Goal: Task Accomplishment & Management: Use online tool/utility

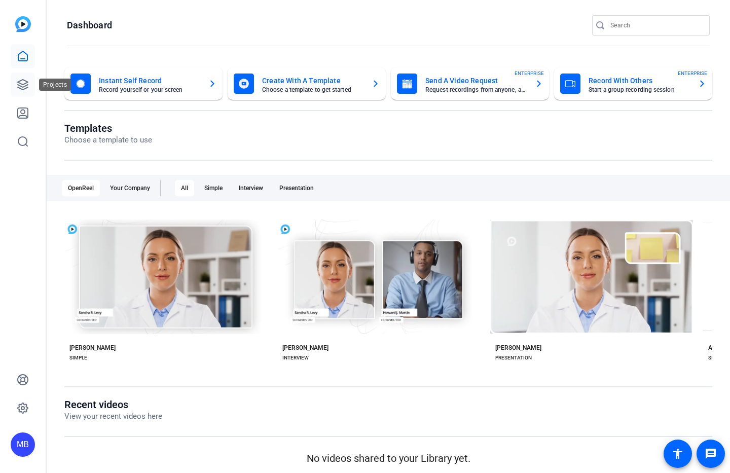
click at [22, 88] on icon at bounding box center [23, 85] width 12 height 12
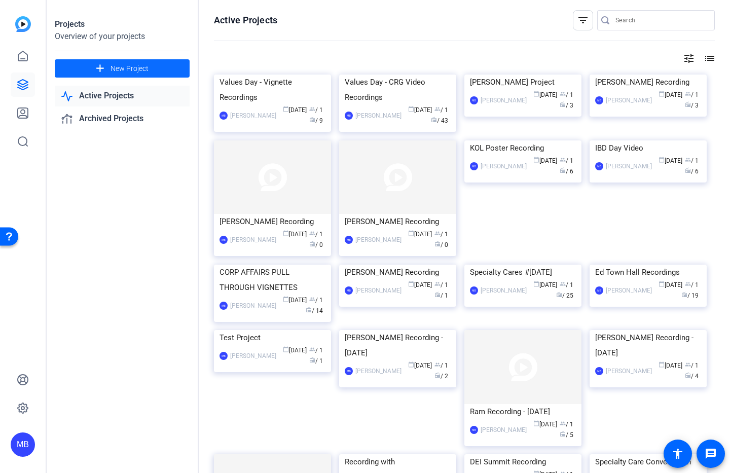
click at [122, 70] on span "New Project" at bounding box center [130, 68] width 38 height 11
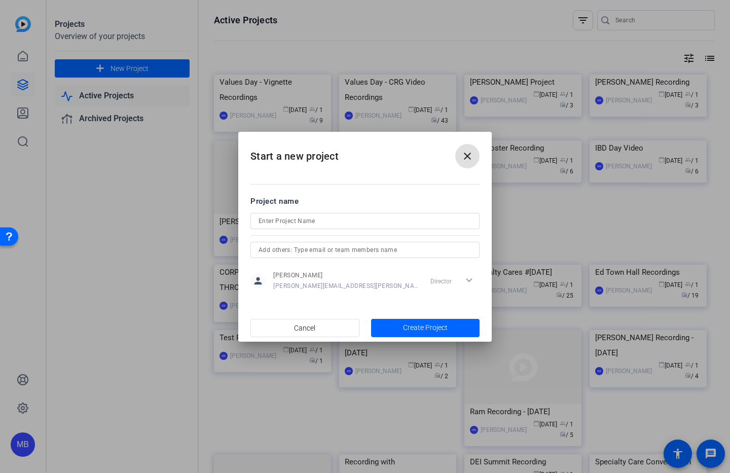
click at [313, 216] on input at bounding box center [365, 221] width 213 height 12
type input "Test Test"
click at [432, 323] on span "Create Project" at bounding box center [425, 328] width 45 height 11
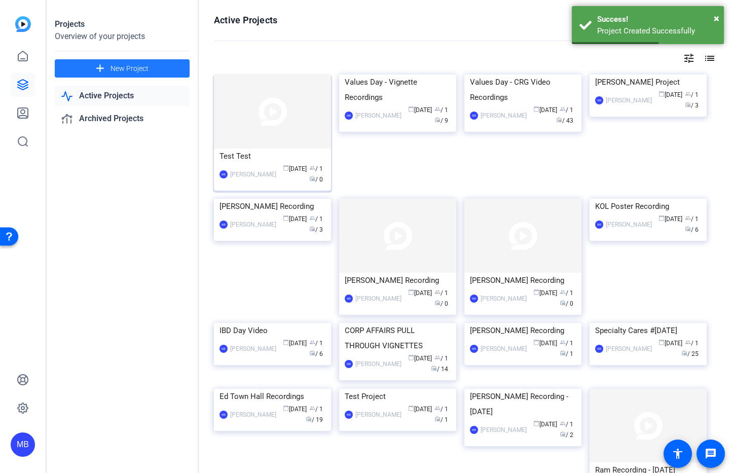
click at [240, 155] on div "Test Test" at bounding box center [273, 156] width 106 height 15
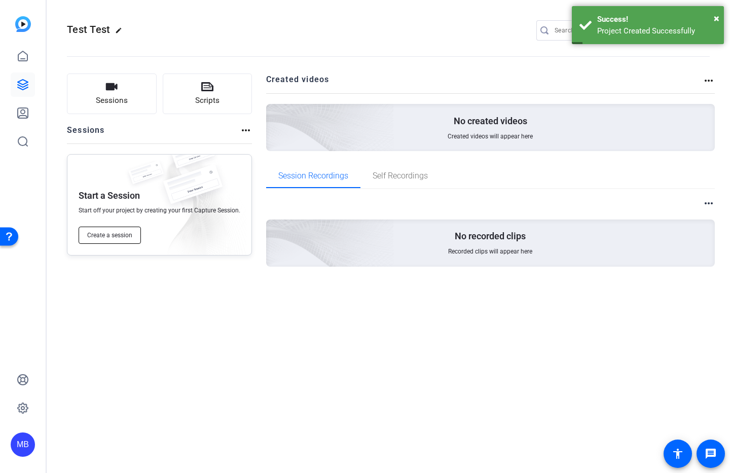
click at [102, 233] on span "Create a session" at bounding box center [109, 235] width 45 height 8
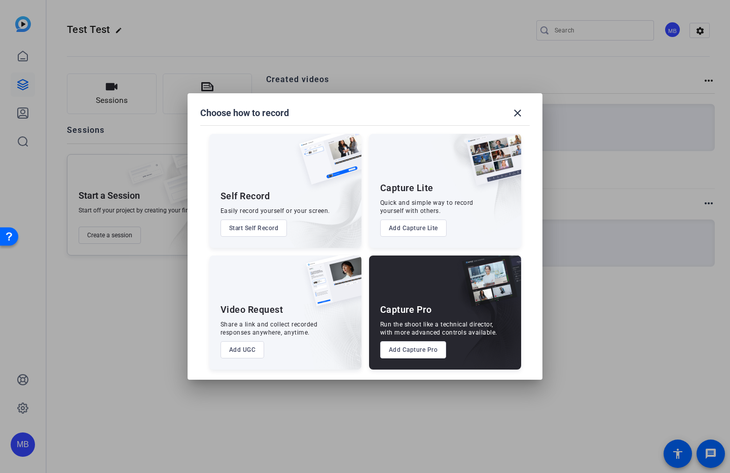
click at [251, 227] on button "Start Self Record" at bounding box center [254, 228] width 67 height 17
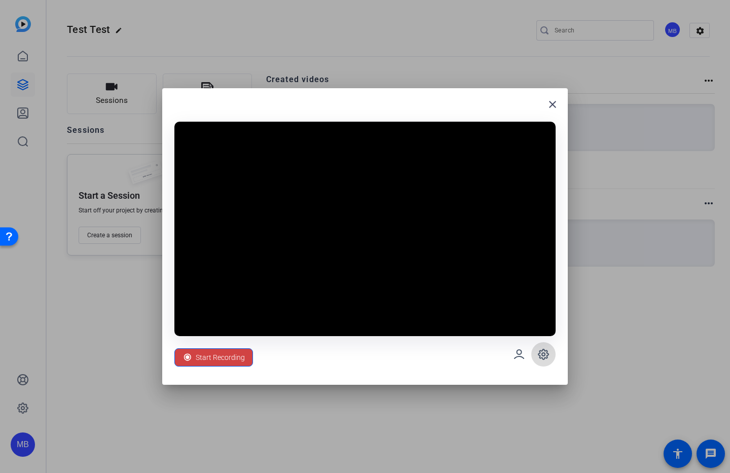
click at [547, 356] on icon at bounding box center [544, 354] width 10 height 10
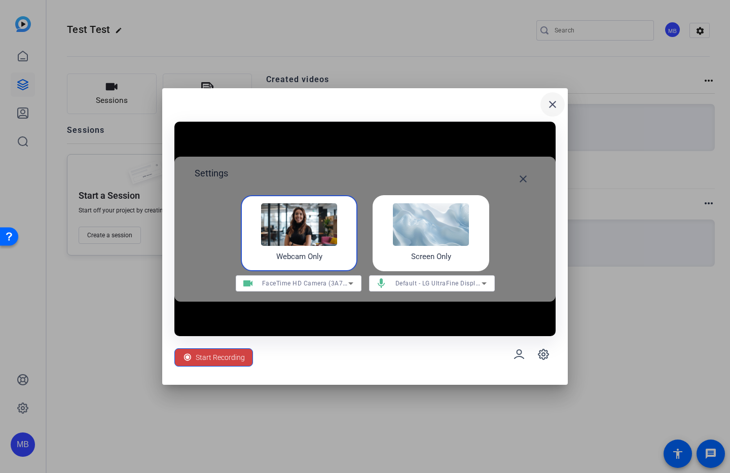
click at [551, 105] on mat-icon "close" at bounding box center [553, 104] width 12 height 12
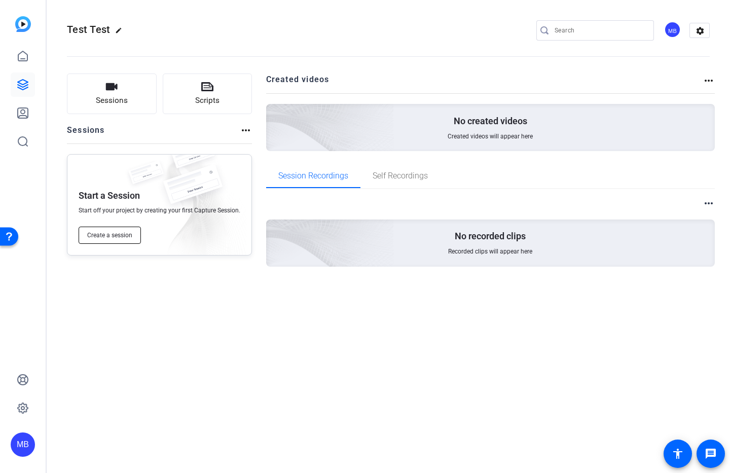
click at [120, 236] on span "Create a session" at bounding box center [109, 235] width 45 height 8
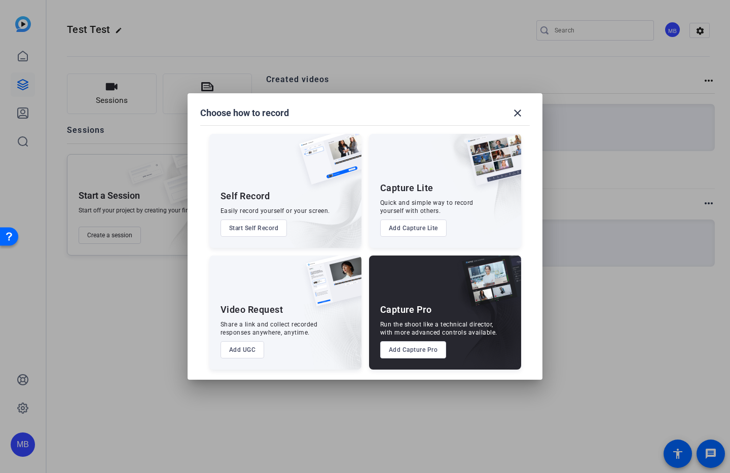
click at [412, 229] on button "Add Capture Lite" at bounding box center [413, 228] width 66 height 17
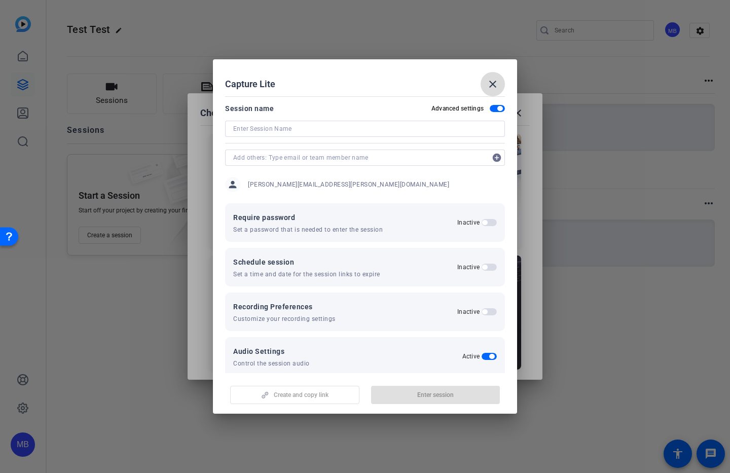
click at [494, 81] on mat-icon "close" at bounding box center [493, 84] width 12 height 12
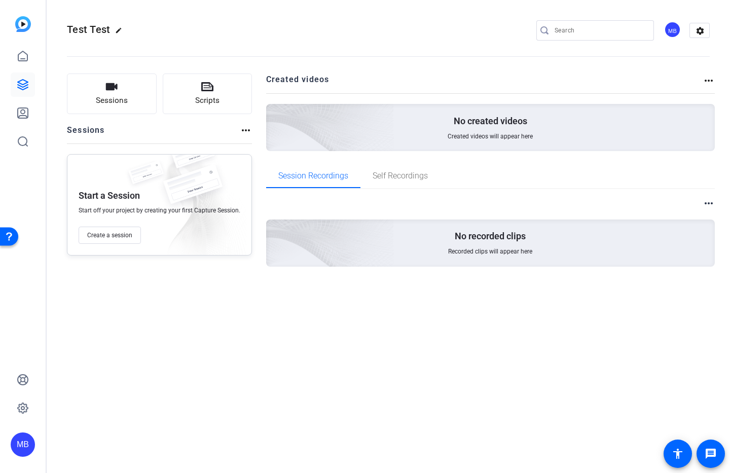
click at [374, 358] on div "Test Test edit MB settings Sessions Scripts Sessions more_horiz Start a Session…" at bounding box center [389, 236] width 684 height 473
click at [208, 92] on icon at bounding box center [207, 87] width 12 height 12
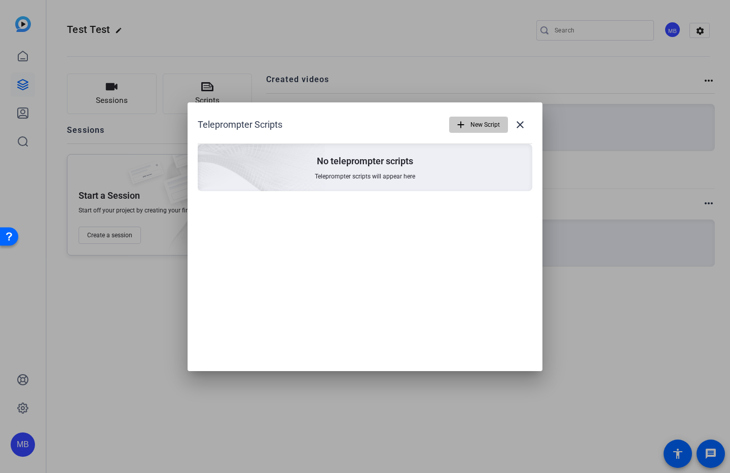
click at [488, 128] on span "New Script" at bounding box center [485, 124] width 29 height 19
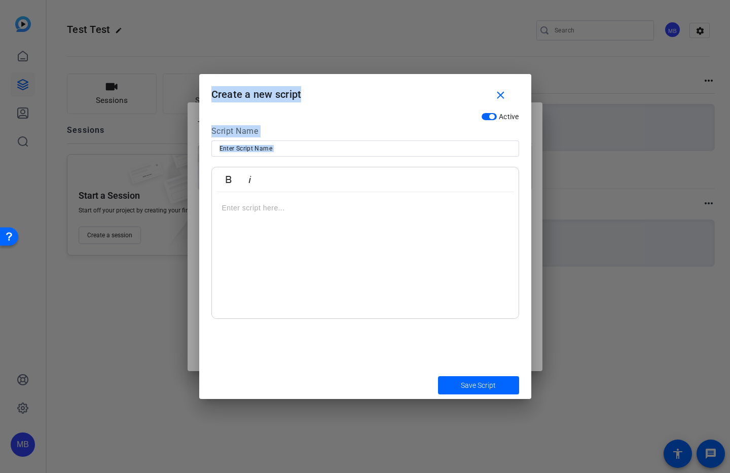
drag, startPoint x: 488, startPoint y: 128, endPoint x: 366, endPoint y: 250, distance: 173.2
click at [366, 250] on div "Teleprompter Scripts add New Script close No teleprompter scripts Teleprompter …" at bounding box center [365, 236] width 730 height 473
click at [366, 250] on div at bounding box center [365, 255] width 307 height 127
click at [476, 386] on span "Save Script" at bounding box center [478, 385] width 35 height 11
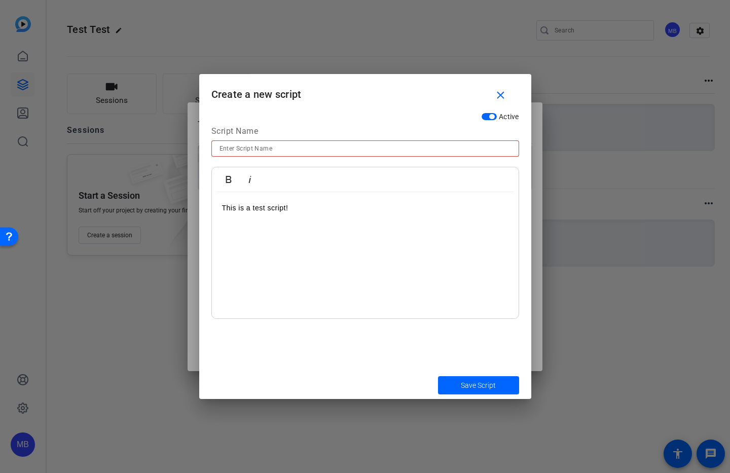
click at [267, 149] on input at bounding box center [366, 149] width 292 height 12
type input "Test Script"
click at [476, 390] on span "Save Script" at bounding box center [478, 385] width 35 height 11
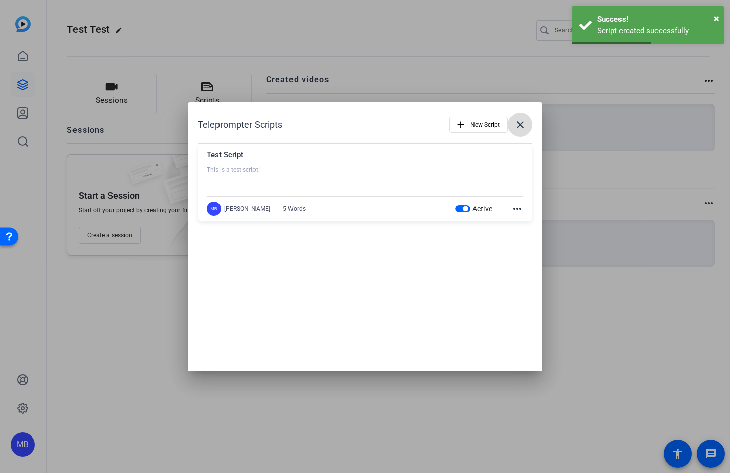
click at [521, 123] on mat-icon "close" at bounding box center [520, 125] width 12 height 12
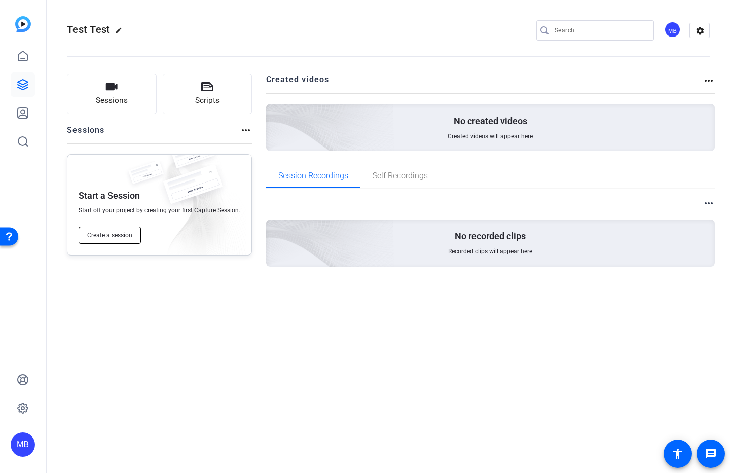
click at [111, 233] on span "Create a session" at bounding box center [109, 235] width 45 height 8
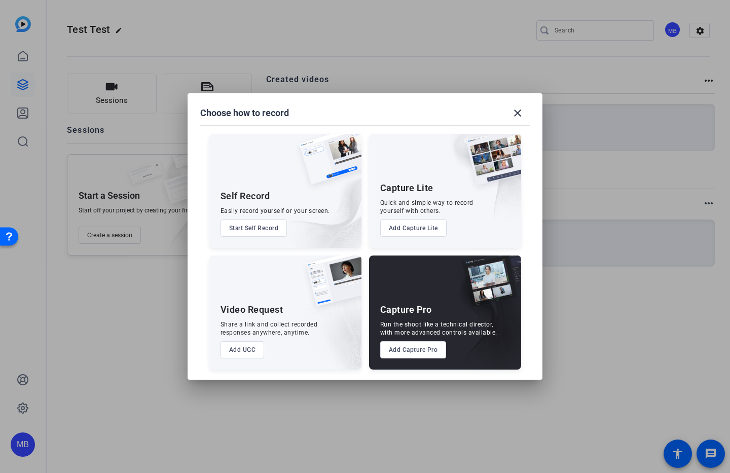
click at [249, 228] on button "Start Self Record" at bounding box center [254, 228] width 67 height 17
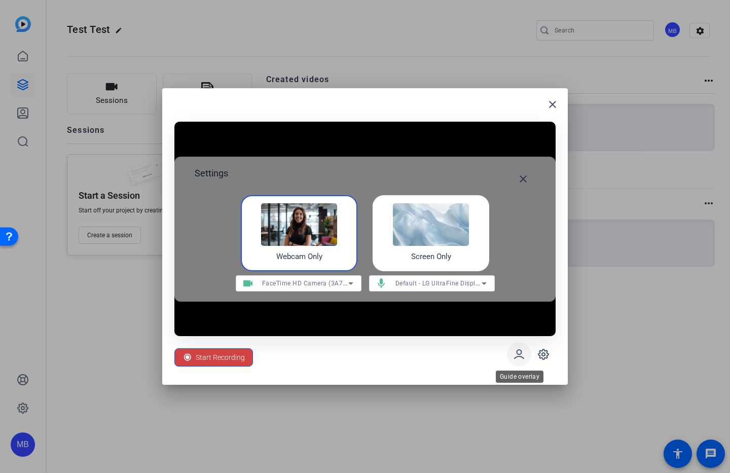
click at [519, 356] on icon at bounding box center [519, 354] width 9 height 9
click at [282, 225] on img at bounding box center [299, 224] width 76 height 43
click at [431, 232] on img at bounding box center [431, 224] width 76 height 43
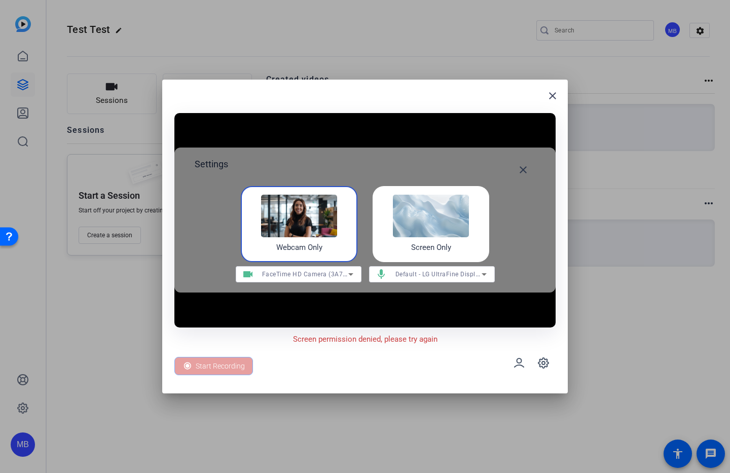
click at [305, 215] on img at bounding box center [299, 216] width 76 height 43
click at [300, 276] on span "FaceTime HD Camera (3A71:F4B5)" at bounding box center [314, 274] width 104 height 8
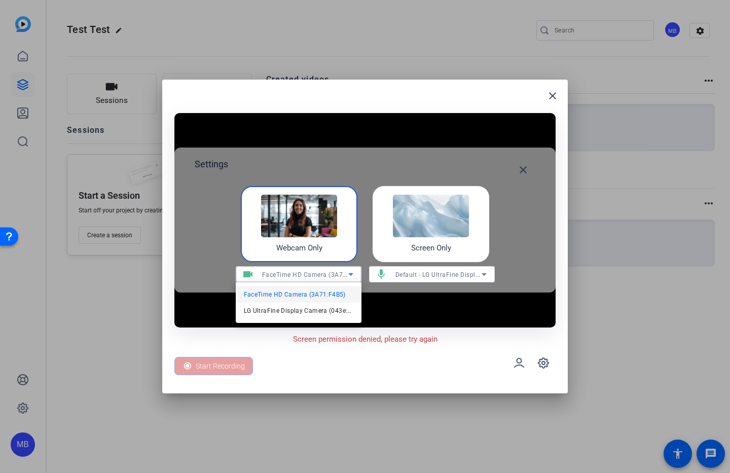
click at [299, 356] on div at bounding box center [365, 236] width 730 height 473
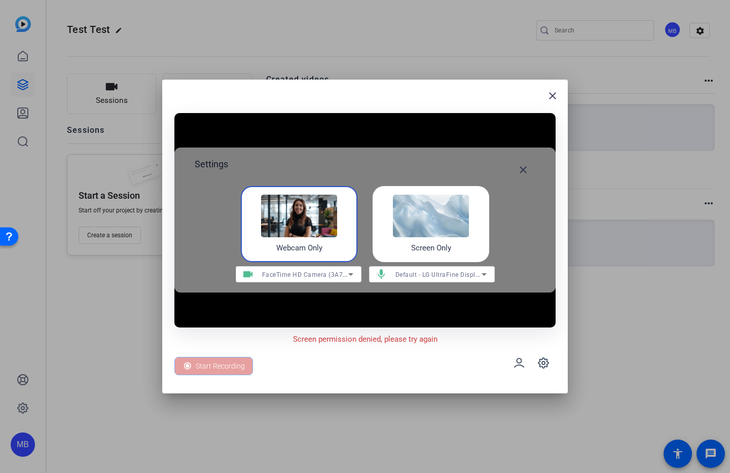
click at [323, 329] on div "Screen permission denied, please try again" at bounding box center [364, 337] width 381 height 18
click at [320, 222] on img at bounding box center [299, 216] width 76 height 43
click at [293, 399] on div at bounding box center [365, 236] width 730 height 473
click at [299, 359] on div "Start Recording" at bounding box center [364, 363] width 381 height 37
click at [519, 364] on icon at bounding box center [519, 363] width 12 height 12
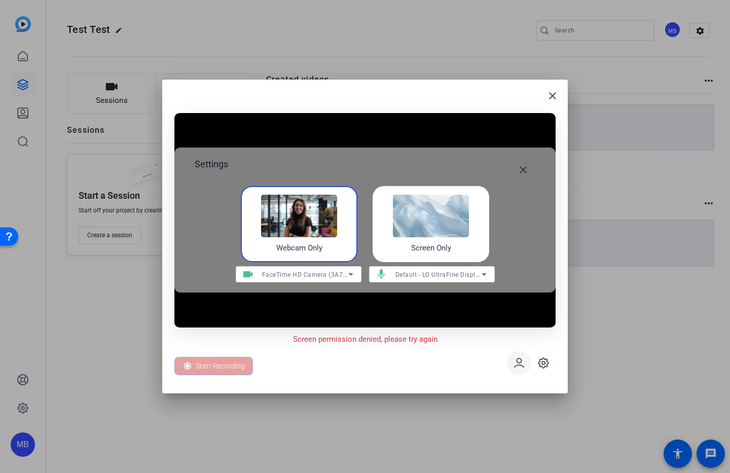
click at [521, 364] on icon at bounding box center [519, 363] width 12 height 12
click at [517, 363] on icon at bounding box center [519, 363] width 12 height 12
click at [544, 363] on icon at bounding box center [544, 363] width 12 height 12
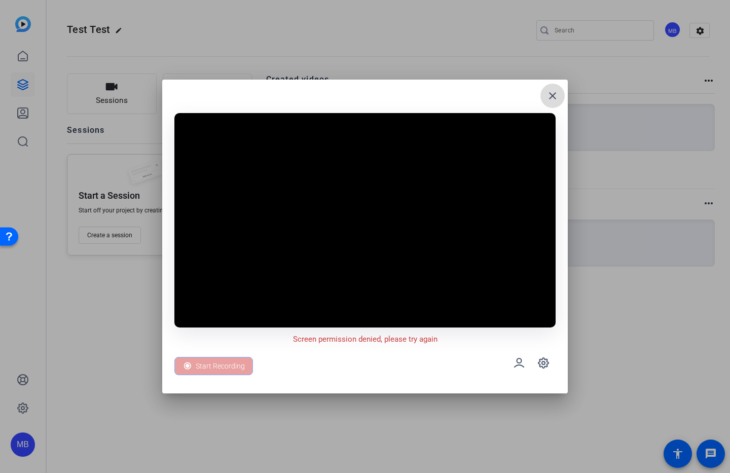
click at [552, 99] on mat-icon "close" at bounding box center [553, 96] width 12 height 12
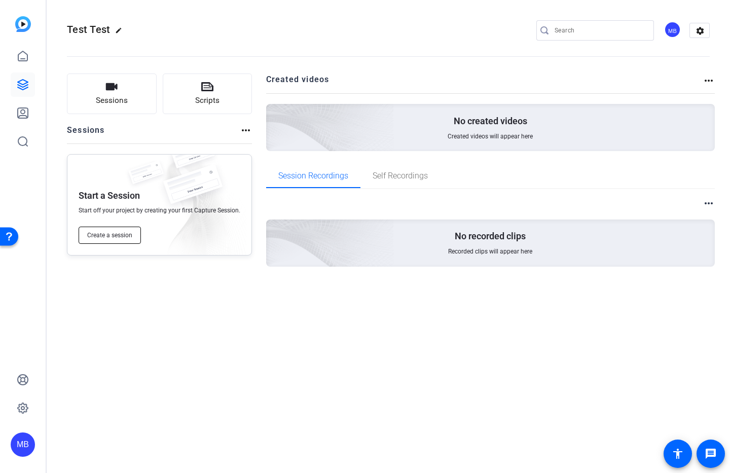
click at [116, 236] on span "Create a session" at bounding box center [109, 235] width 45 height 8
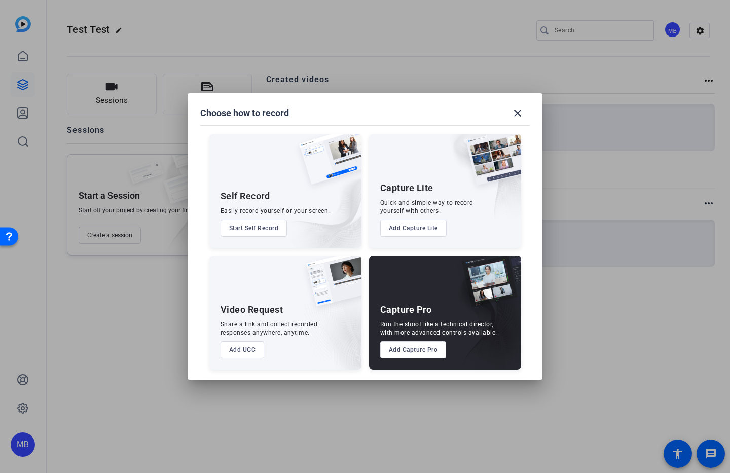
click at [241, 352] on button "Add UGC" at bounding box center [243, 349] width 44 height 17
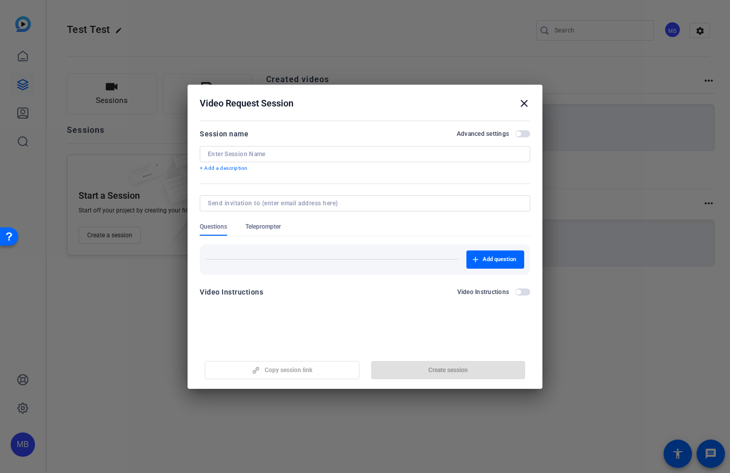
click at [254, 221] on div at bounding box center [365, 217] width 331 height 11
click at [258, 223] on span "Teleprompter" at bounding box center [263, 227] width 36 height 8
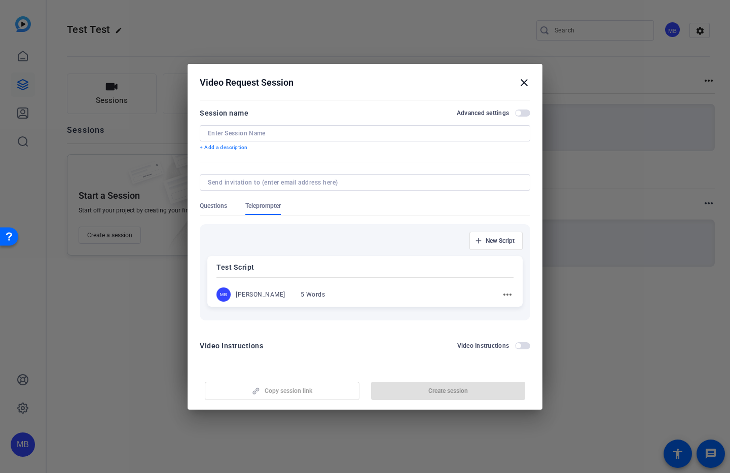
click at [263, 285] on div "Test Script MB Matthew Bardugone 5 Words more_horiz" at bounding box center [364, 281] width 315 height 51
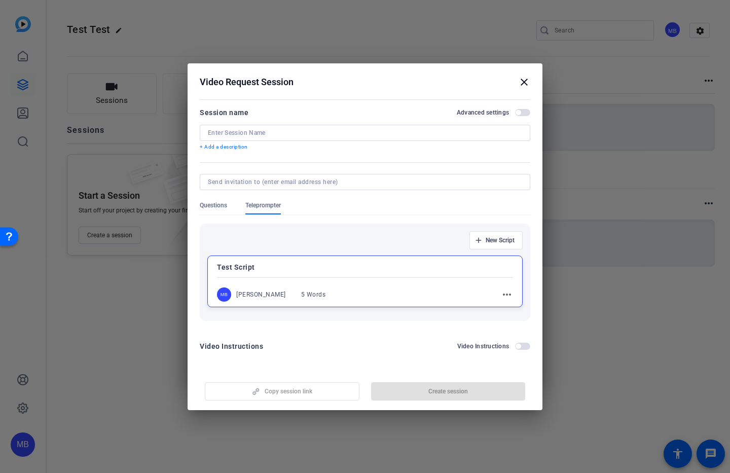
click at [524, 85] on mat-icon "close" at bounding box center [524, 82] width 12 height 12
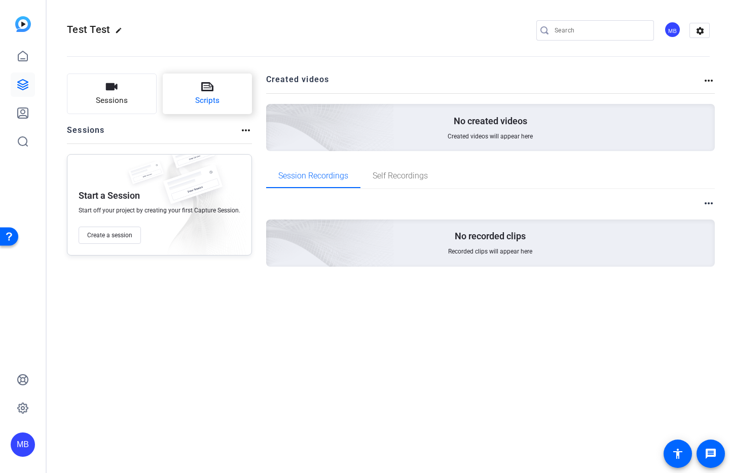
click at [186, 98] on button "Scripts" at bounding box center [208, 94] width 90 height 41
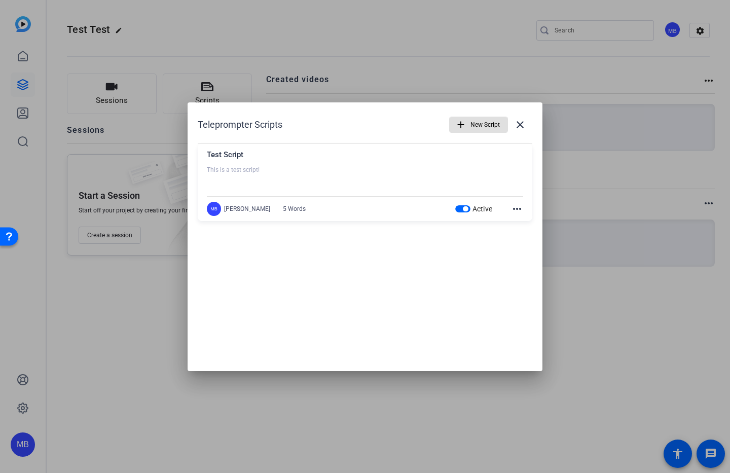
click at [334, 208] on div "MB Matthew Bardugone 5 Words Active more_horiz" at bounding box center [365, 209] width 316 height 14
click at [517, 210] on mat-icon "more_horiz" at bounding box center [517, 209] width 12 height 12
click at [533, 219] on span "Edit" at bounding box center [539, 224] width 41 height 12
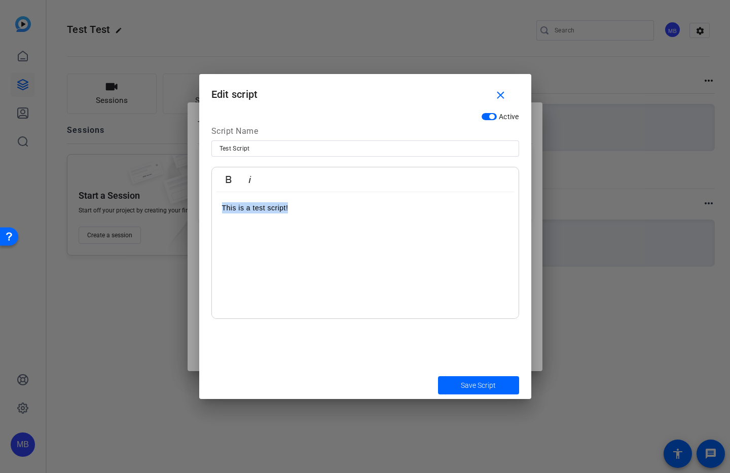
drag, startPoint x: 321, startPoint y: 222, endPoint x: 137, endPoint y: 158, distance: 194.7
click at [137, 158] on div "Teleprompter Scripts add New Script close Test Script This is a test script! MB…" at bounding box center [365, 236] width 730 height 473
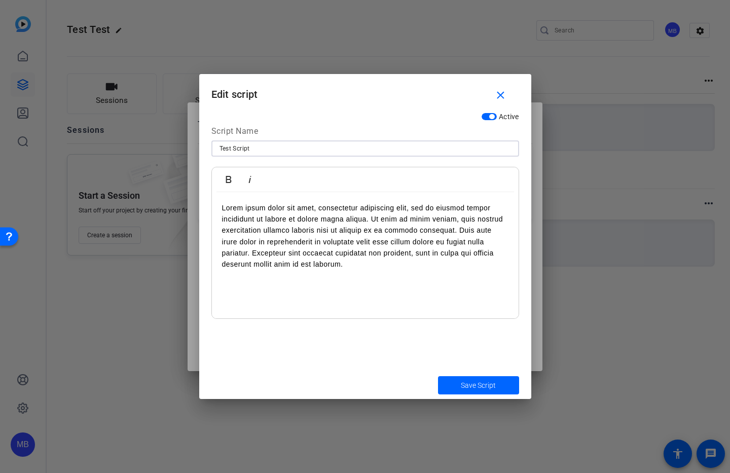
drag, startPoint x: 257, startPoint y: 148, endPoint x: 165, endPoint y: 145, distance: 92.4
click at [166, 145] on div "Teleprompter Scripts add New Script close Test Script This is a test script! MB…" at bounding box center [365, 236] width 730 height 473
click at [484, 390] on span "Save Script" at bounding box center [478, 385] width 35 height 11
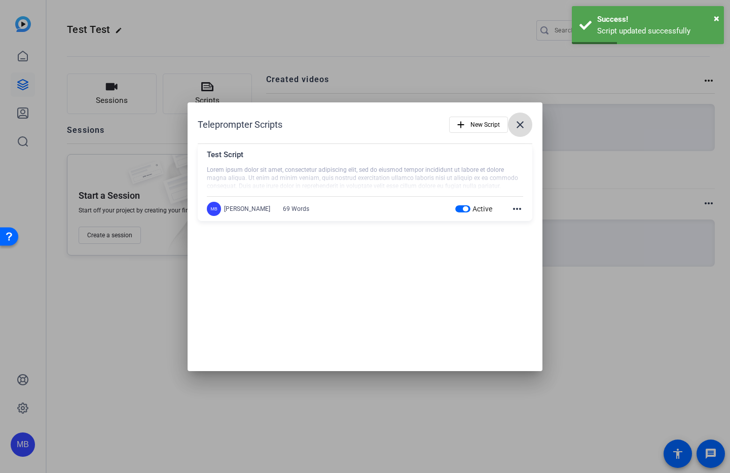
click at [522, 124] on mat-icon "close" at bounding box center [520, 125] width 12 height 12
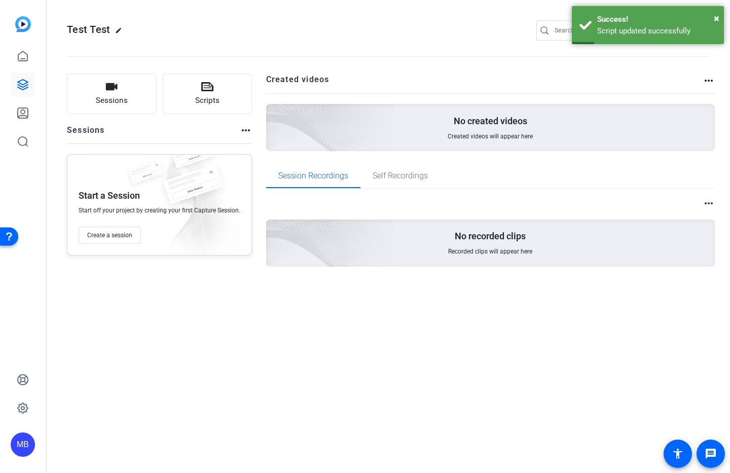
click at [172, 370] on div "Test Test edit MB settings Sessions Scripts Sessions more_horiz Start a Session…" at bounding box center [389, 236] width 684 height 473
click at [111, 238] on span "Create a session" at bounding box center [109, 235] width 45 height 8
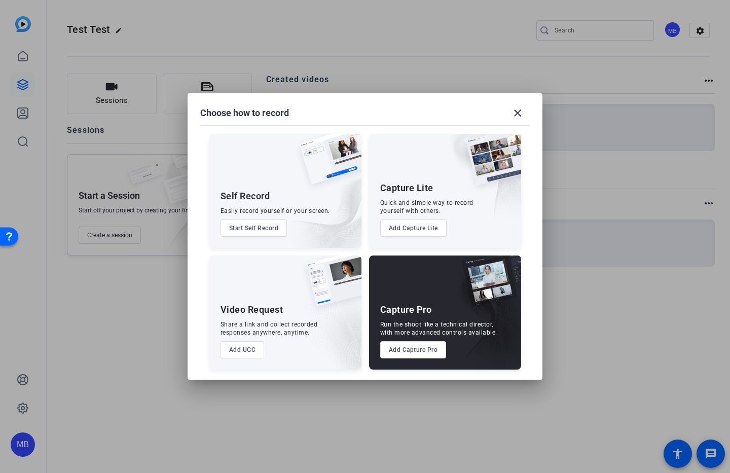
click at [242, 349] on button "Add UGC" at bounding box center [243, 349] width 44 height 17
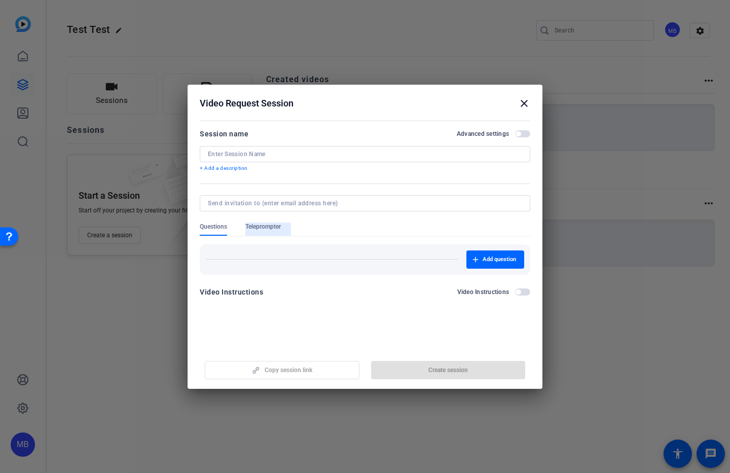
click at [268, 230] on span "Teleprompter" at bounding box center [263, 227] width 36 height 8
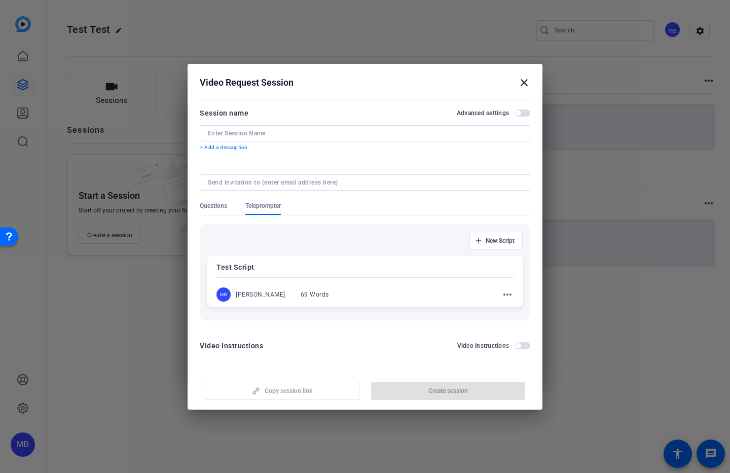
click at [503, 297] on mat-icon "more_horiz" at bounding box center [508, 295] width 12 height 12
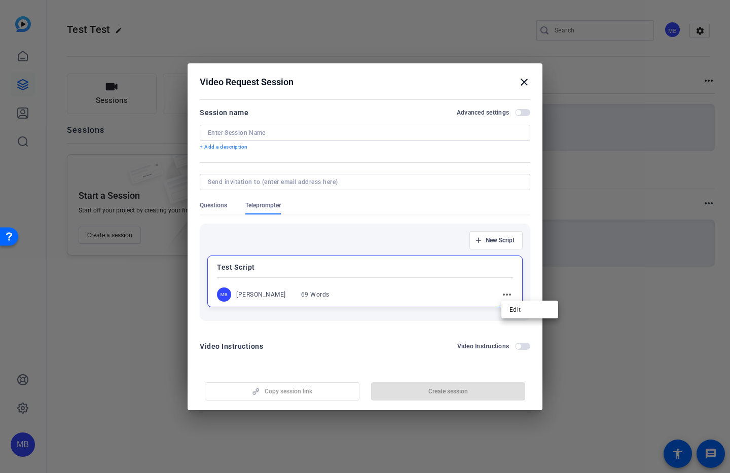
click at [433, 298] on div at bounding box center [365, 236] width 730 height 473
click at [394, 301] on div "MB Matthew Bardugone 69 Words more_horiz" at bounding box center [365, 295] width 296 height 14
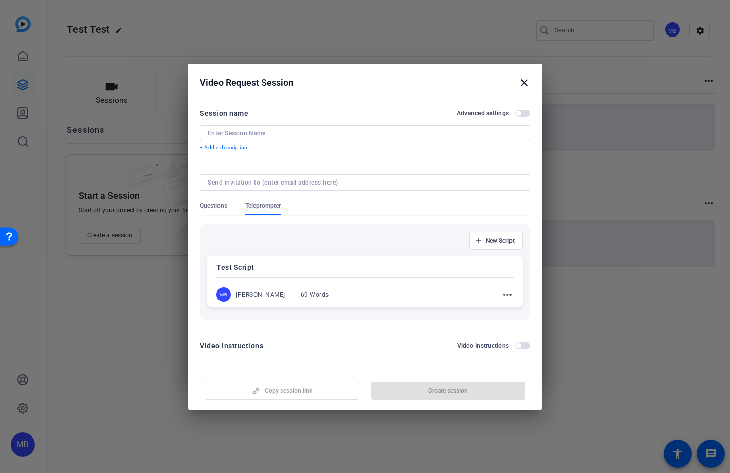
click at [242, 128] on div at bounding box center [365, 133] width 314 height 16
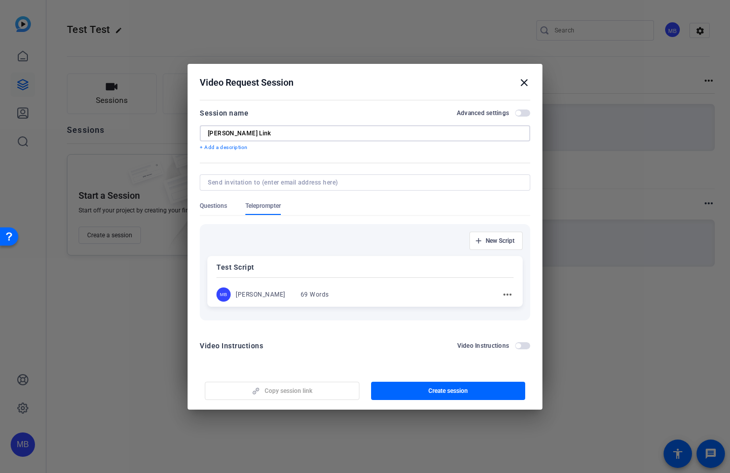
type input "[PERSON_NAME] Link"
click at [248, 182] on input at bounding box center [363, 183] width 310 height 8
type input "R"
click at [393, 289] on div "MB Matthew Bardugone 69 Words more_horiz" at bounding box center [365, 295] width 297 height 14
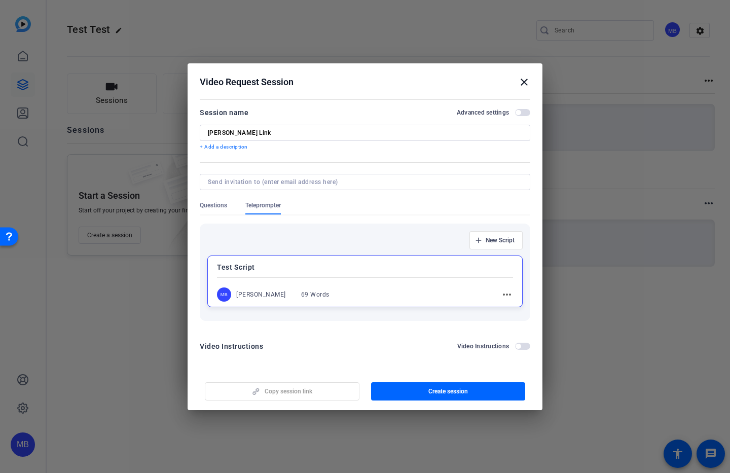
click at [353, 290] on div "MB Matthew Bardugone 69 Words more_horiz" at bounding box center [365, 295] width 296 height 14
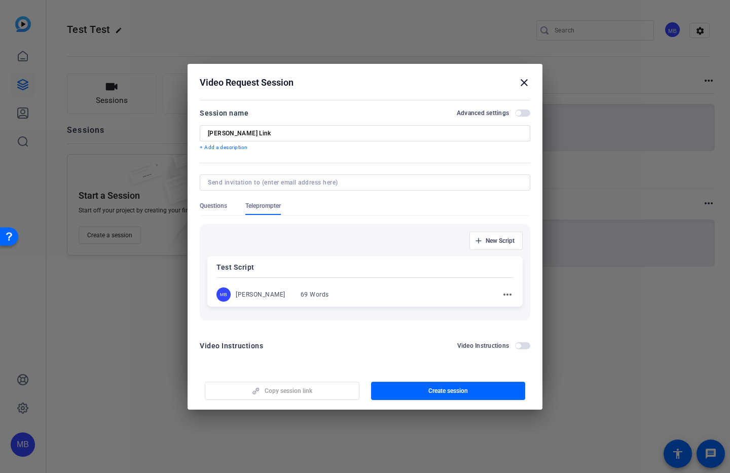
click at [520, 111] on span "button" at bounding box center [518, 113] width 5 height 5
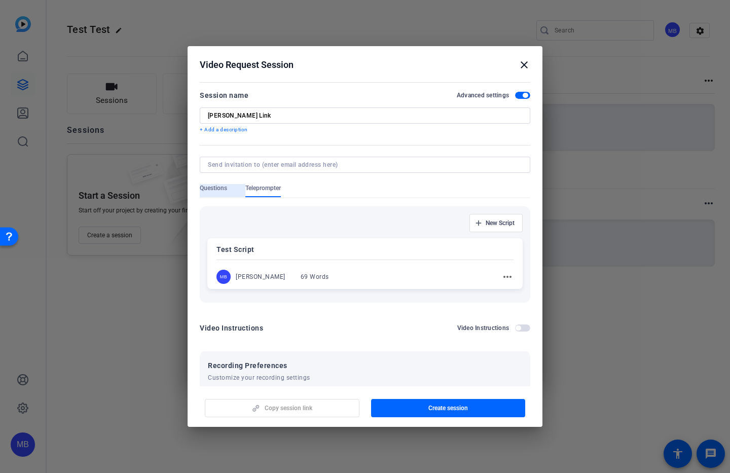
click at [218, 188] on span "Questions" at bounding box center [213, 188] width 27 height 8
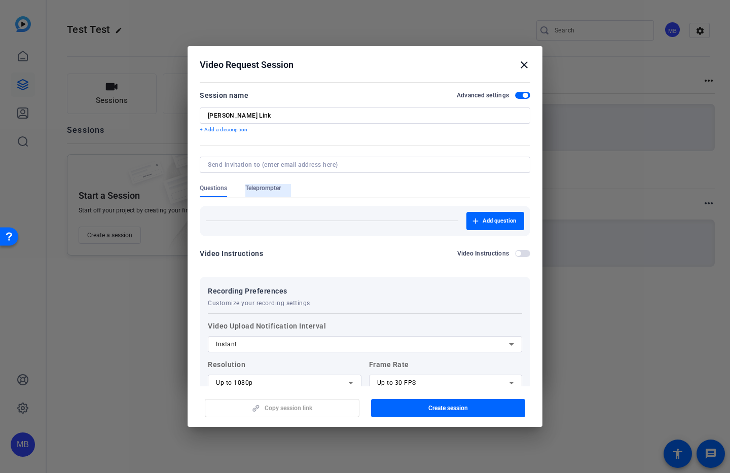
click at [264, 187] on span "Teleprompter" at bounding box center [263, 188] width 36 height 8
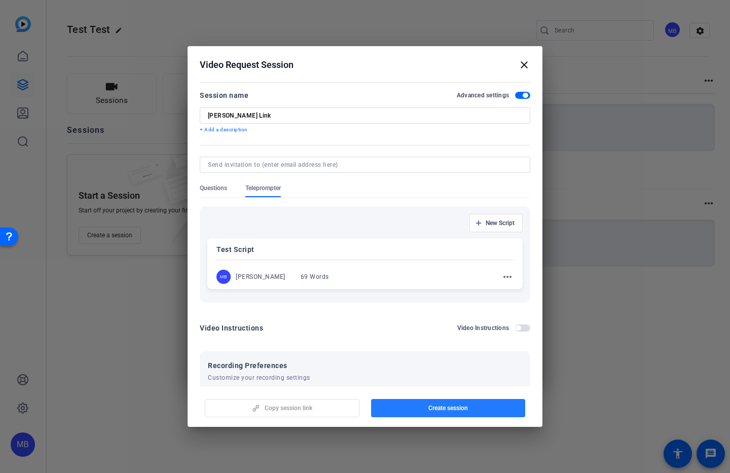
click at [417, 409] on span "button" at bounding box center [448, 408] width 155 height 24
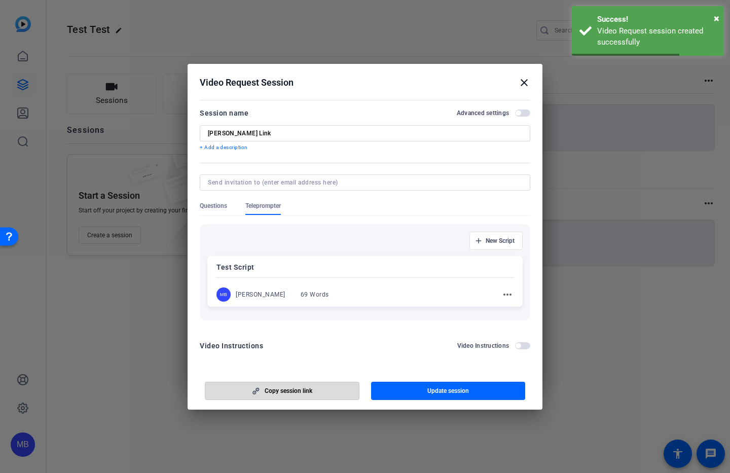
click at [286, 381] on span "button" at bounding box center [282, 391] width 154 height 24
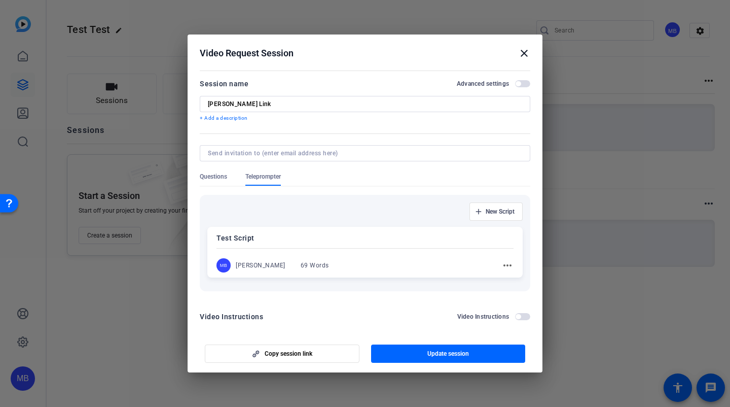
click at [384, 266] on div "MB Matthew Bardugone 69 Words more_horiz" at bounding box center [365, 265] width 297 height 14
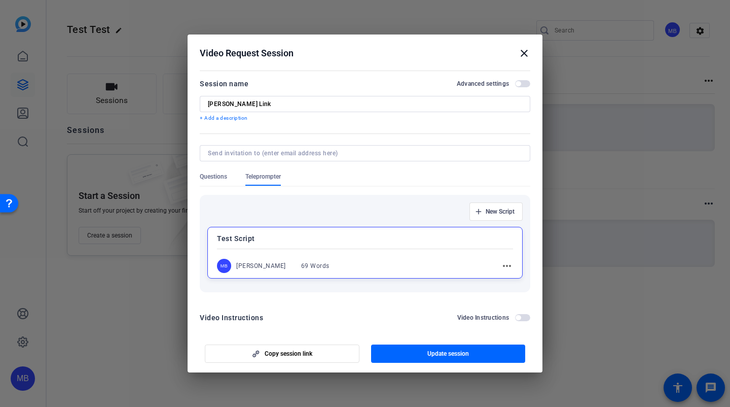
click at [269, 235] on p "Test Script" at bounding box center [365, 238] width 296 height 12
click at [303, 299] on div "New Script Test Script MB Matthew Bardugone 69 Words more_horiz" at bounding box center [365, 244] width 331 height 114
click at [377, 289] on div "New Script Test Script MB Matthew Bardugone 69 Words more_horiz" at bounding box center [365, 243] width 331 height 97
click at [398, 261] on div "MB Matthew Bardugone 69 Words more_horiz" at bounding box center [365, 266] width 296 height 14
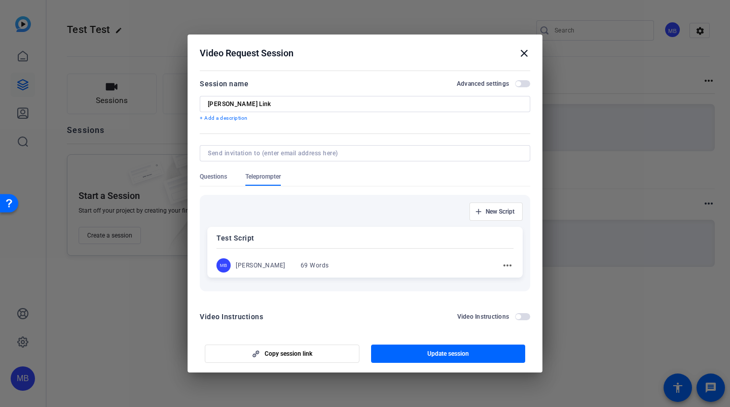
click at [375, 269] on div "MB Matthew Bardugone 69 Words more_horiz" at bounding box center [365, 265] width 297 height 14
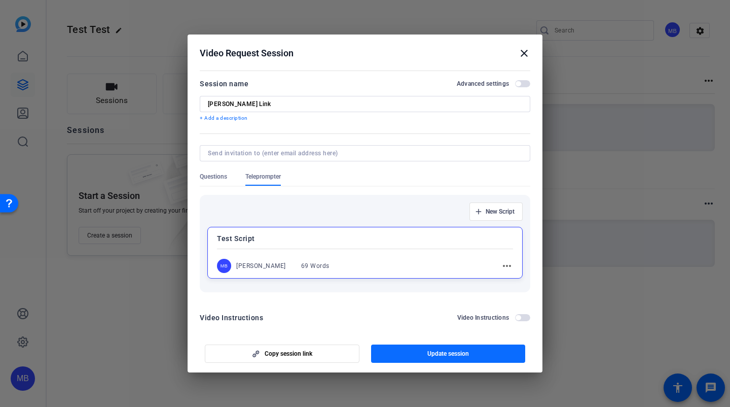
click at [402, 354] on span "button" at bounding box center [448, 353] width 155 height 24
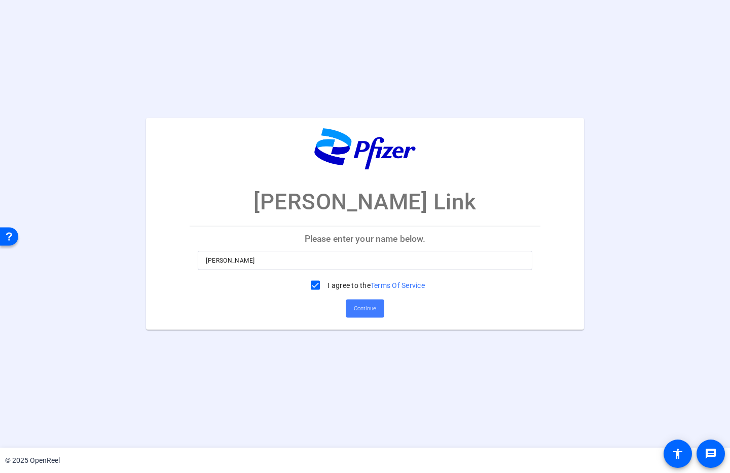
click at [367, 310] on span "Continue" at bounding box center [365, 308] width 22 height 15
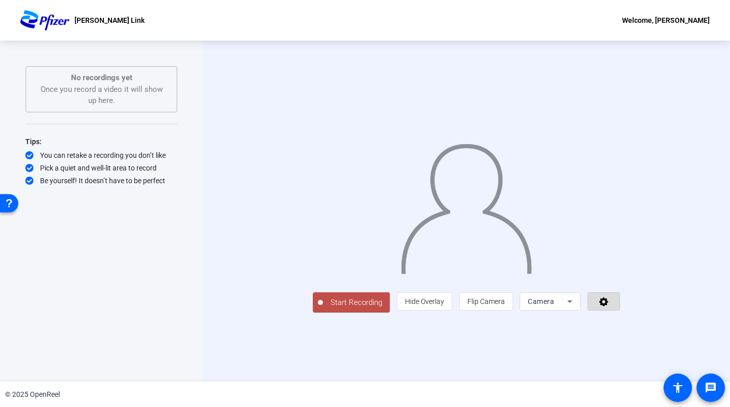
click at [610, 306] on icon at bounding box center [604, 301] width 12 height 10
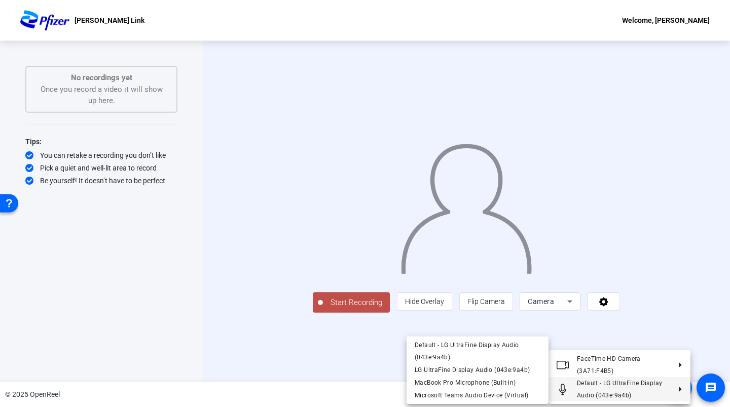
click at [373, 351] on div at bounding box center [365, 203] width 730 height 407
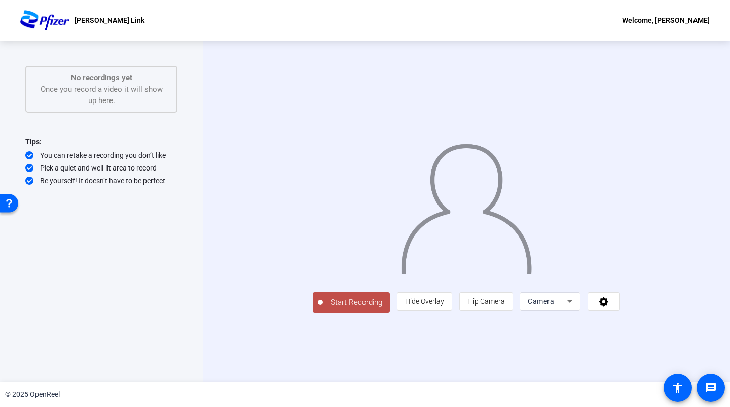
click at [323, 308] on span "Start Recording" at bounding box center [356, 303] width 67 height 12
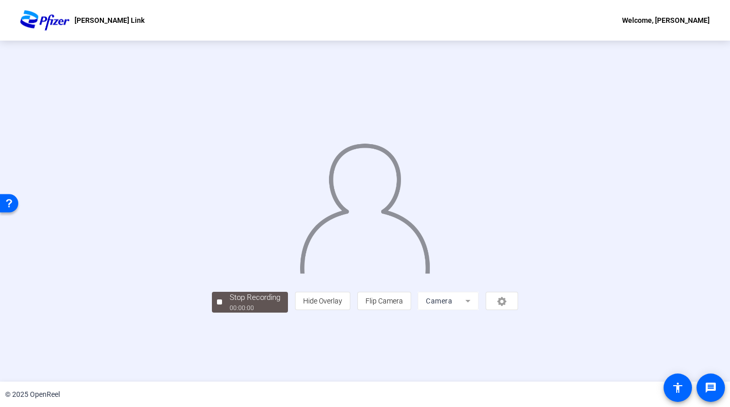
scroll to position [12, 0]
click at [230, 312] on div "00:00:07" at bounding box center [255, 307] width 51 height 9
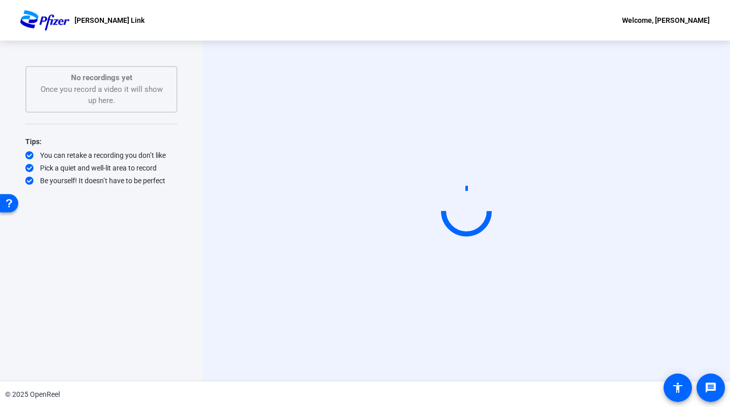
scroll to position [0, 0]
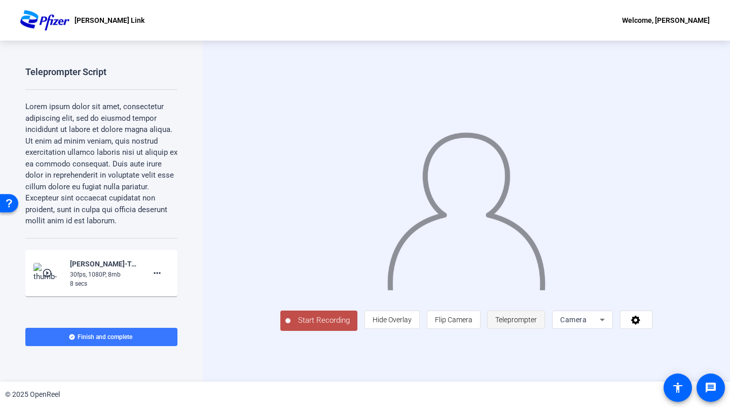
click at [537, 324] on span "Teleprompter" at bounding box center [517, 319] width 42 height 8
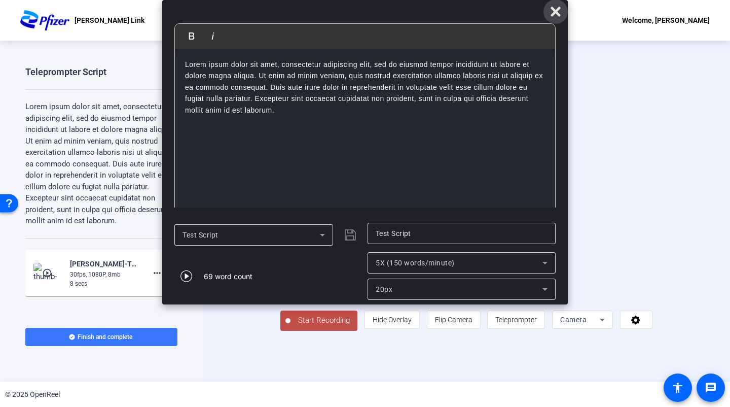
click at [556, 13] on icon at bounding box center [556, 12] width 10 height 10
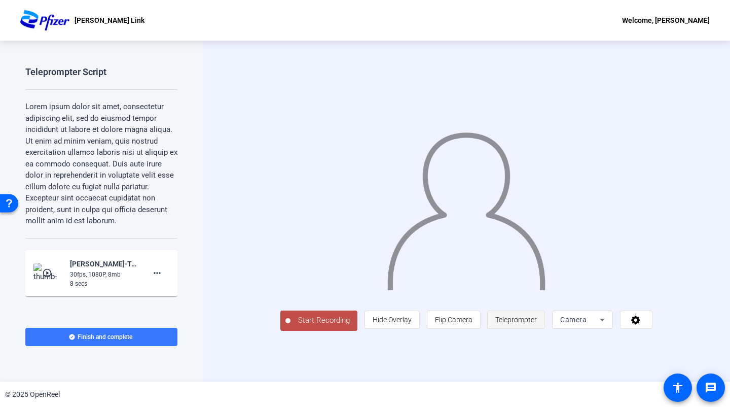
click at [537, 324] on span "Teleprompter" at bounding box center [517, 319] width 42 height 8
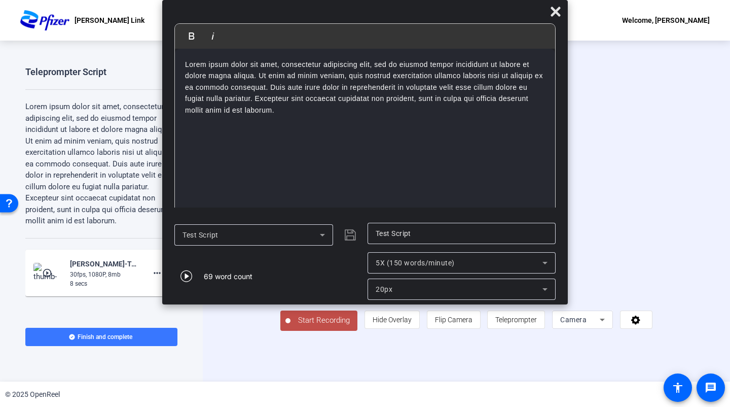
click at [297, 326] on span "Start Recording" at bounding box center [324, 320] width 67 height 12
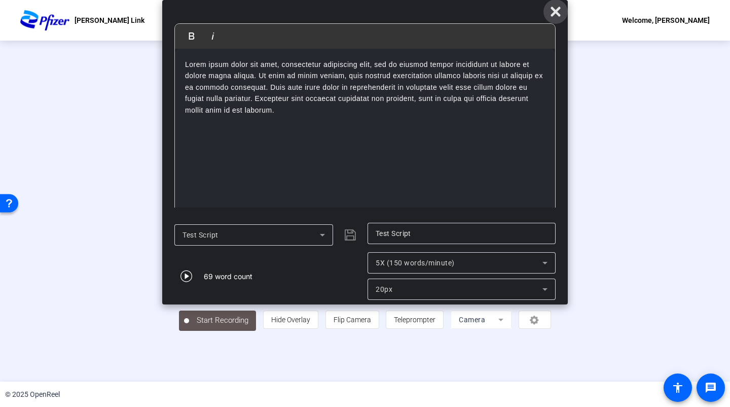
click at [555, 9] on icon at bounding box center [556, 12] width 12 height 12
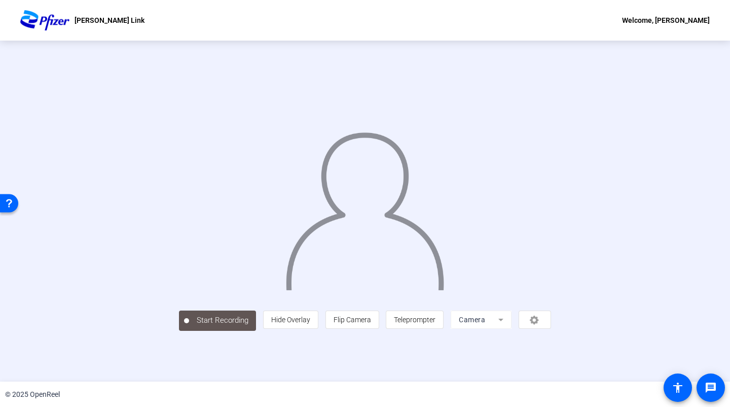
scroll to position [1, 0]
click at [435, 323] on span "Teleprompter" at bounding box center [415, 319] width 42 height 8
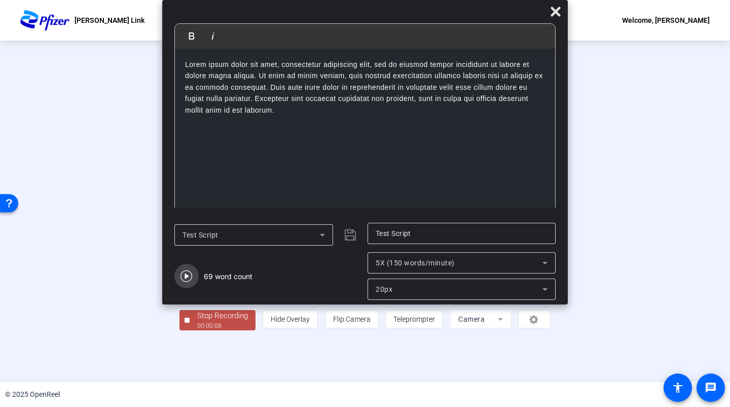
click at [188, 276] on icon "button" at bounding box center [187, 276] width 12 height 12
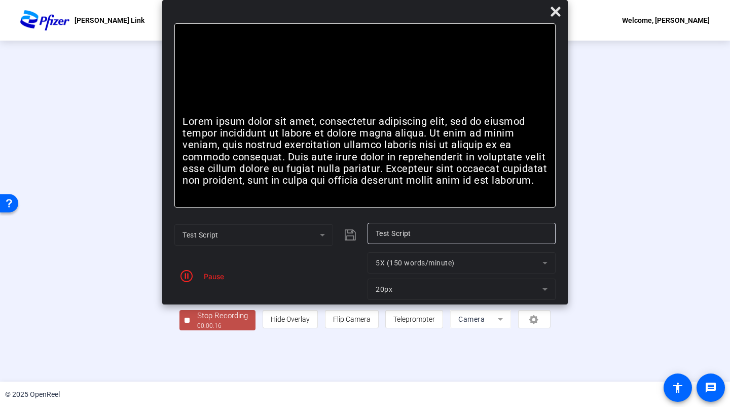
click at [403, 289] on mat-form-field "20px" at bounding box center [462, 288] width 188 height 21
click at [376, 290] on mat-form-field "20px" at bounding box center [462, 288] width 188 height 21
click at [183, 280] on icon "button" at bounding box center [187, 276] width 12 height 12
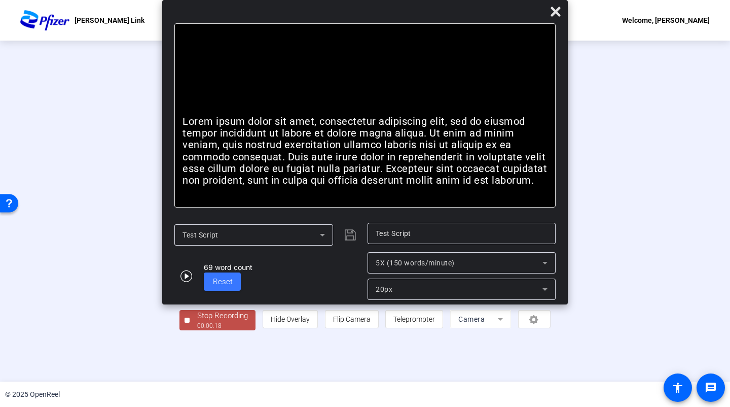
click at [424, 288] on div "20px" at bounding box center [459, 289] width 167 height 12
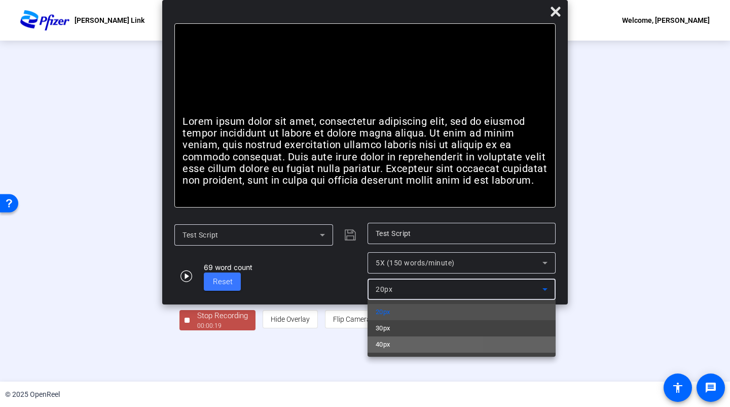
click at [391, 344] on span "40px" at bounding box center [383, 344] width 15 height 12
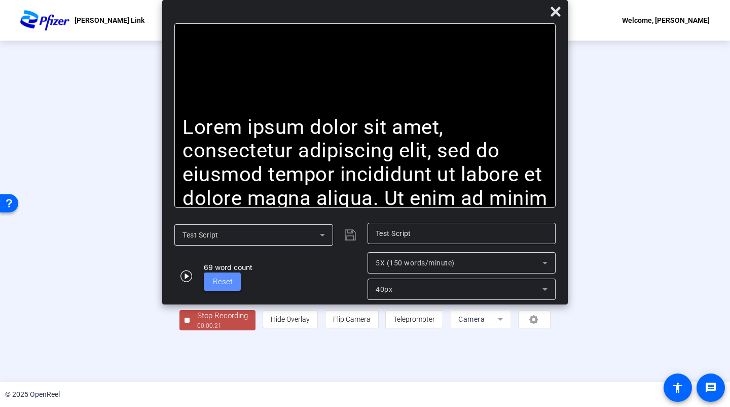
click at [223, 284] on span "Reset" at bounding box center [223, 281] width 20 height 9
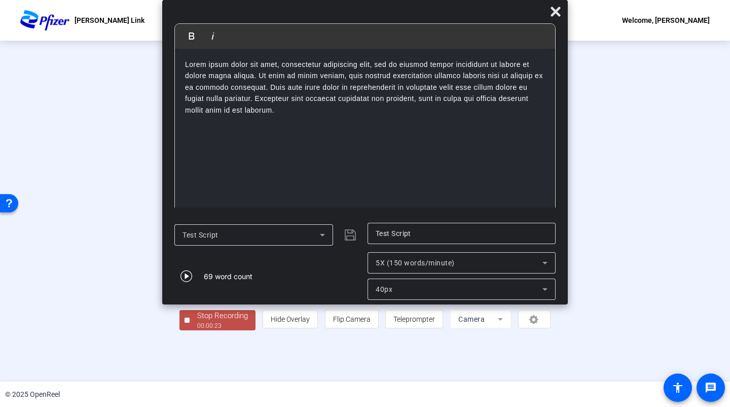
click at [380, 286] on span "40px" at bounding box center [384, 289] width 17 height 8
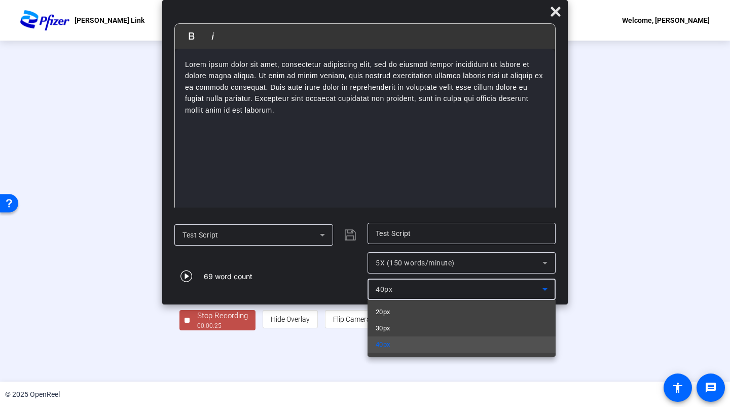
click at [405, 341] on mat-option "40px" at bounding box center [462, 344] width 188 height 16
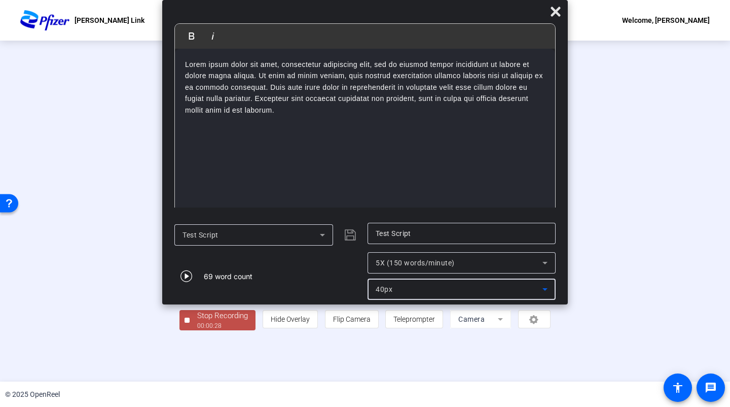
click at [404, 261] on span "5X (150 words/minute)" at bounding box center [415, 263] width 79 height 8
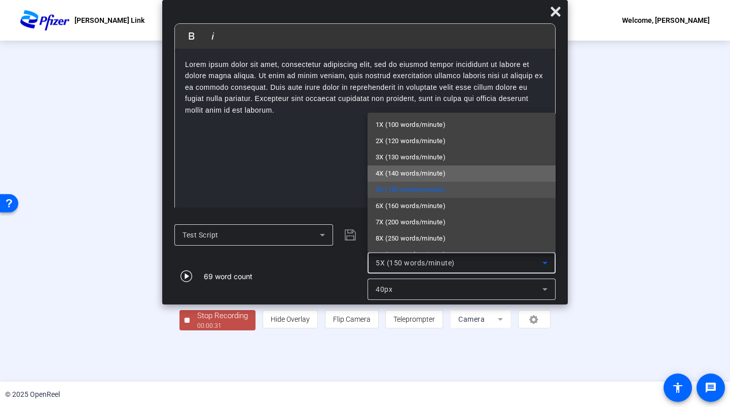
click at [406, 172] on span "4X (140 words/minute)" at bounding box center [411, 173] width 70 height 12
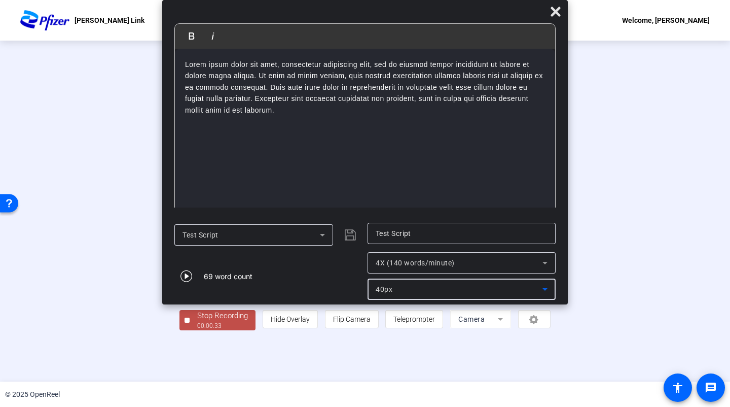
click at [401, 286] on div "40px" at bounding box center [459, 289] width 167 height 12
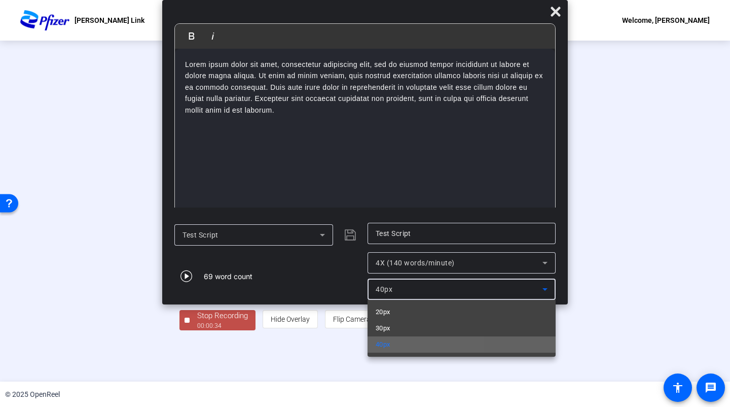
click at [391, 342] on mat-option "40px" at bounding box center [462, 344] width 188 height 16
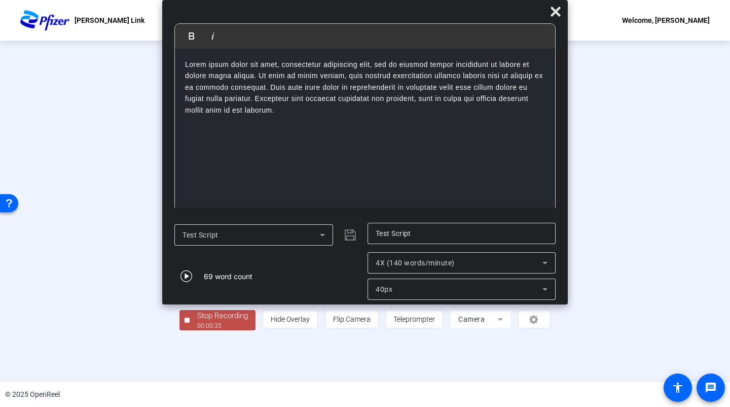
click at [271, 277] on div "69 word count" at bounding box center [268, 276] width 188 height 48
click at [188, 274] on icon "button" at bounding box center [187, 276] width 12 height 12
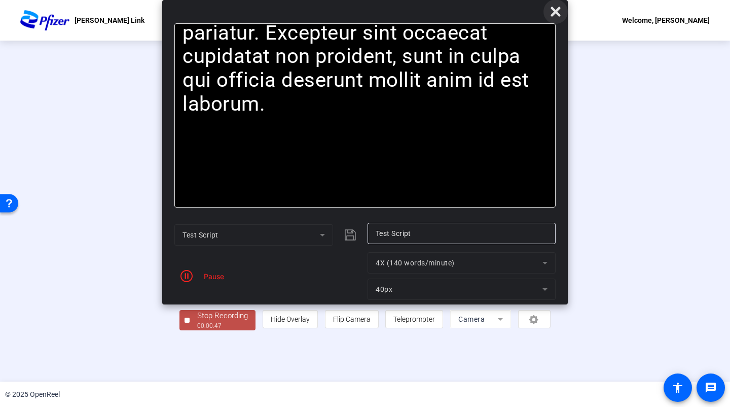
click at [557, 12] on icon at bounding box center [556, 12] width 10 height 10
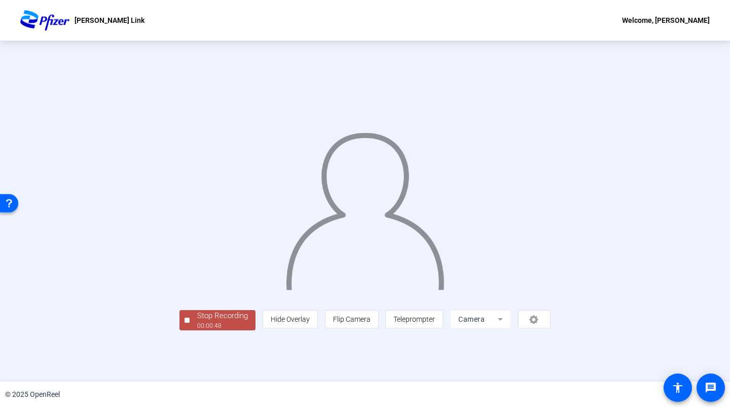
click at [197, 322] on div "Stop Recording" at bounding box center [222, 316] width 51 height 12
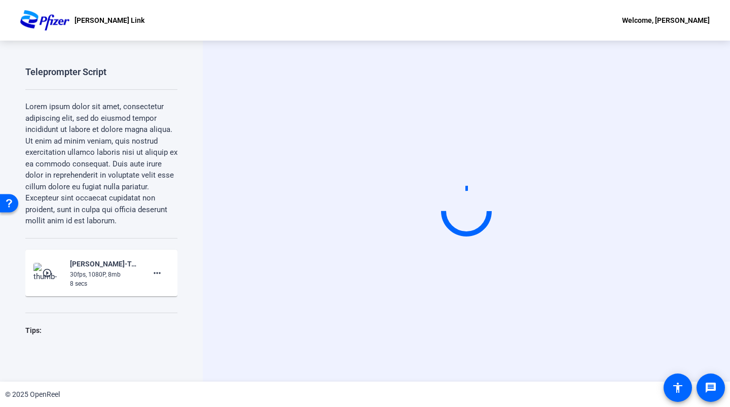
scroll to position [0, 0]
